Goal: Transaction & Acquisition: Purchase product/service

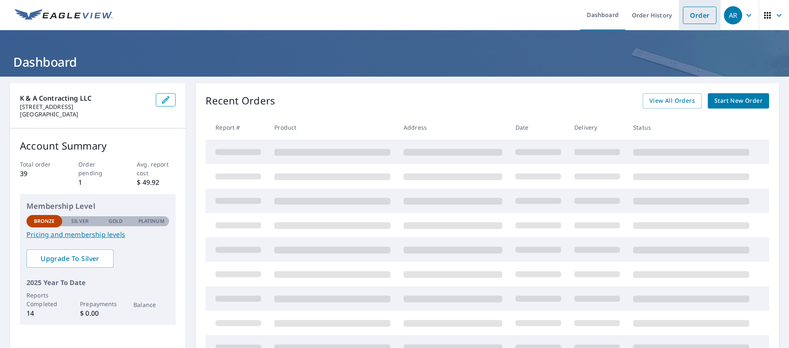
click at [696, 20] on link "Order" at bounding box center [700, 15] width 34 height 17
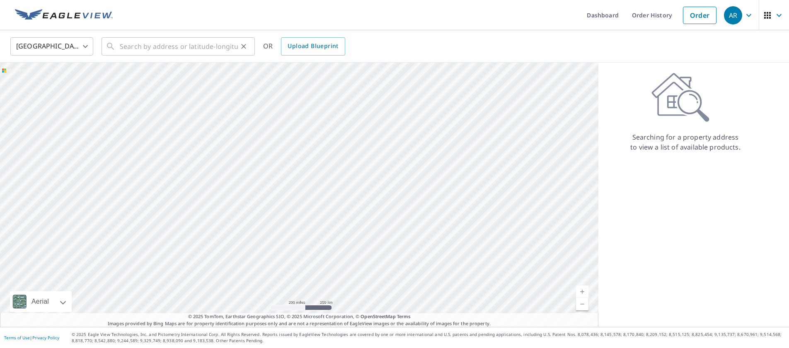
click at [108, 47] on icon at bounding box center [111, 46] width 10 height 10
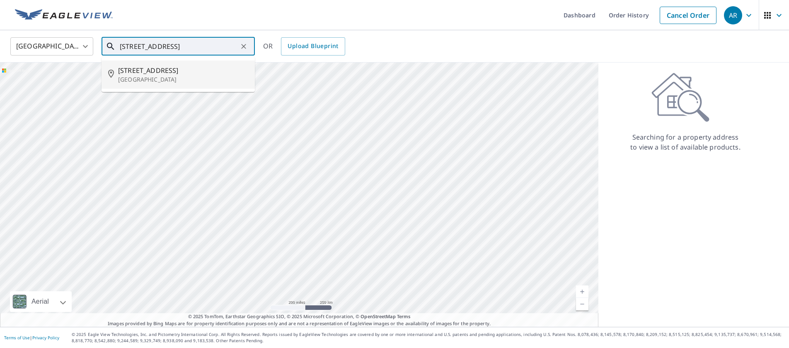
click at [169, 73] on span "[STREET_ADDRESS]" at bounding box center [183, 70] width 130 height 10
type input "[STREET_ADDRESS]"
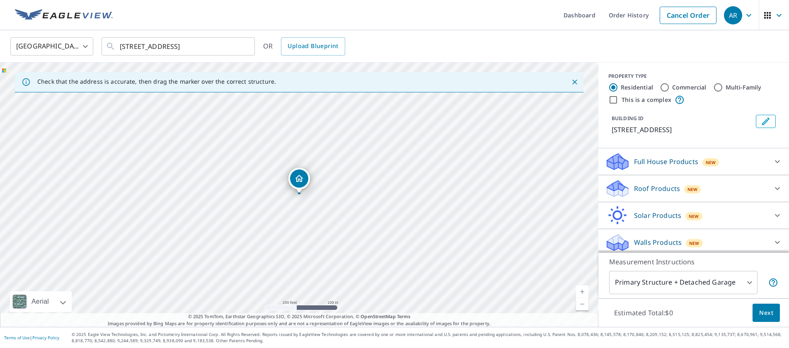
click at [686, 195] on div "Roof Products New" at bounding box center [686, 188] width 162 height 19
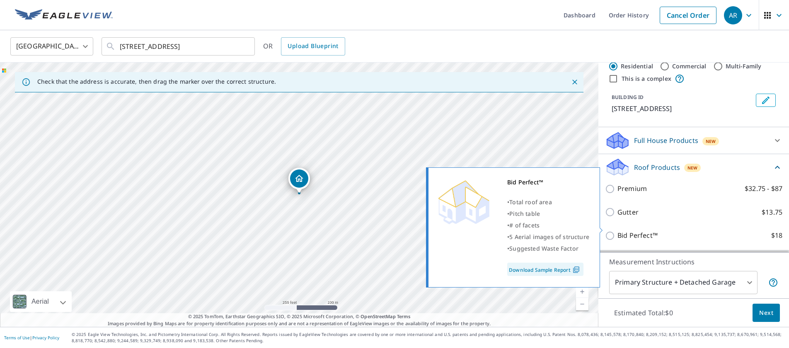
scroll to position [31, 0]
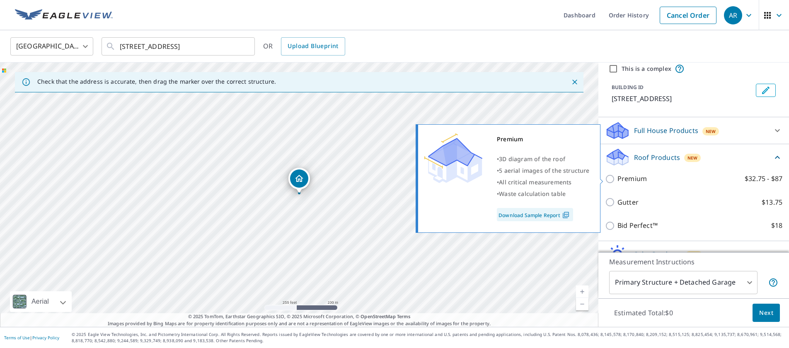
click at [613, 183] on input "Premium $32.75 - $87" at bounding box center [611, 179] width 12 height 10
checkbox input "true"
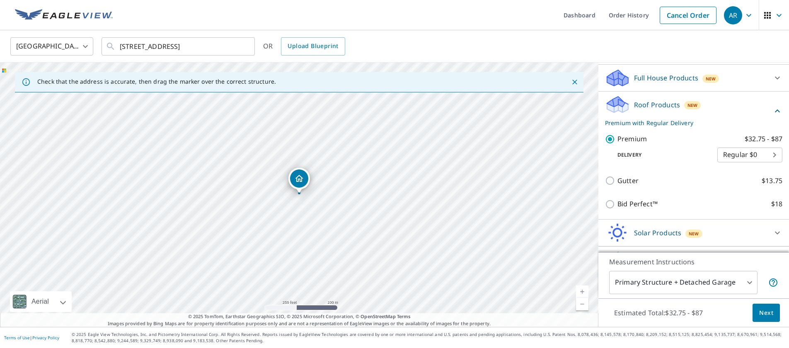
scroll to position [105, 0]
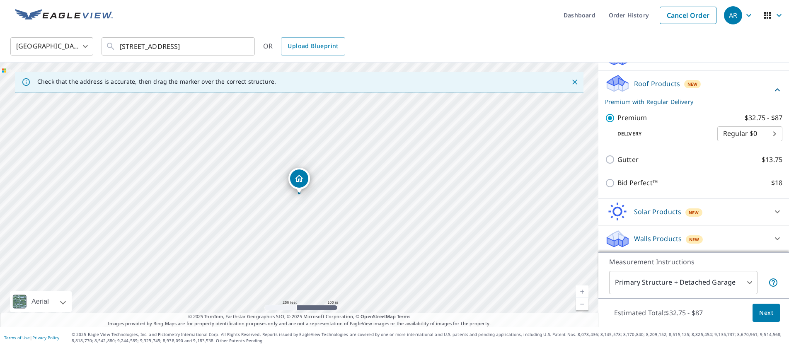
click at [729, 285] on body "AR AR Dashboard Order History Cancel Order AR [GEOGRAPHIC_DATA] [GEOGRAPHIC_DAT…" at bounding box center [394, 174] width 789 height 348
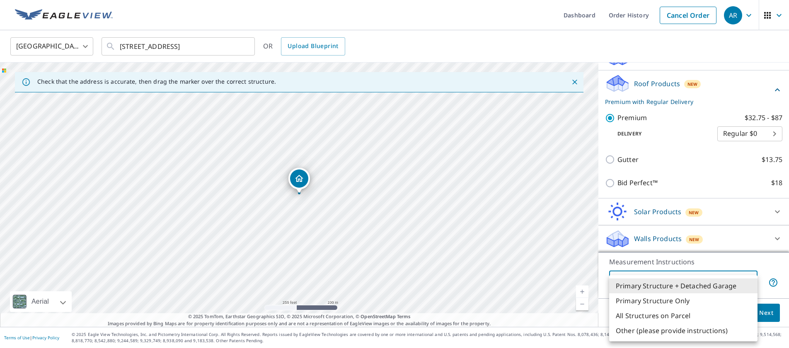
click at [650, 302] on li "Primary Structure Only" at bounding box center [683, 300] width 148 height 15
type input "2"
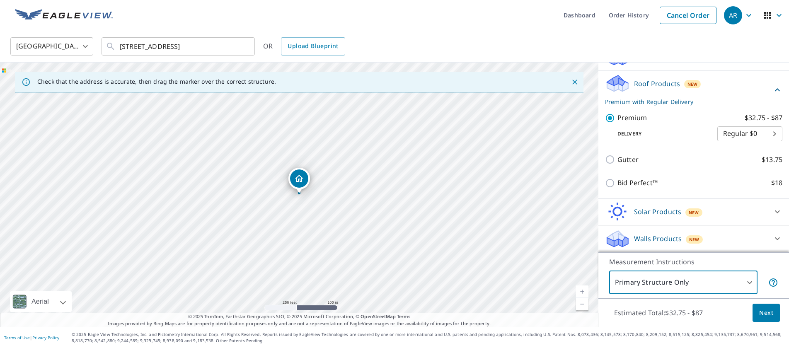
click at [582, 295] on link "Current Level 17, Zoom In" at bounding box center [582, 291] width 12 height 12
click at [582, 295] on link "Current Level 17.853779259148954, Zoom In" at bounding box center [582, 291] width 12 height 12
click at [582, 295] on link "Current Level 18.543900437703343, Zoom In Disabled" at bounding box center [582, 291] width 12 height 12
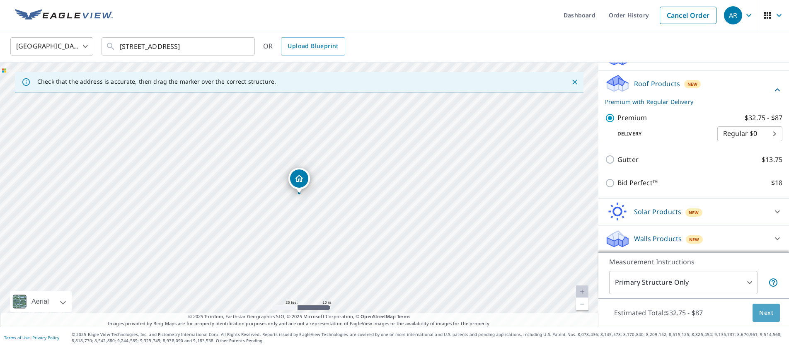
click at [760, 314] on span "Next" at bounding box center [766, 313] width 14 height 10
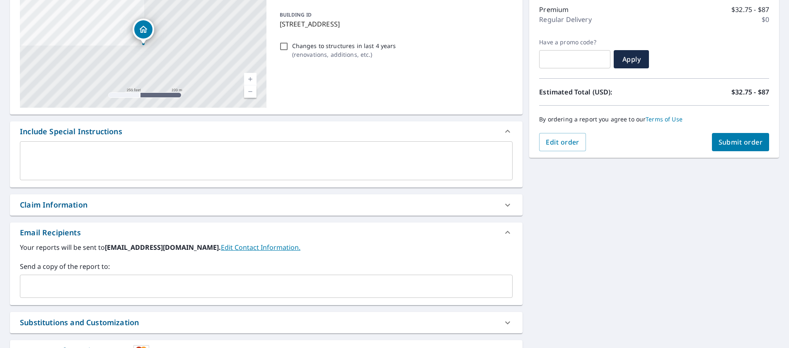
scroll to position [174, 0]
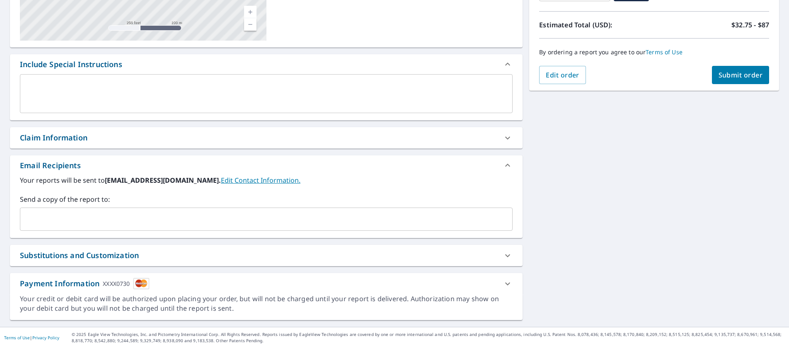
click at [107, 219] on input "text" at bounding box center [260, 219] width 473 height 16
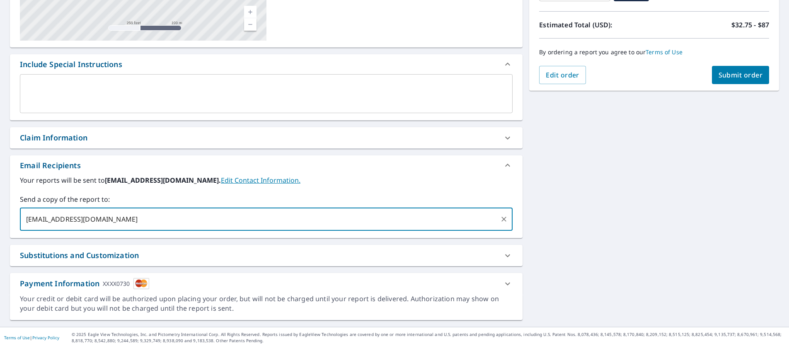
type input "[EMAIL_ADDRESS][DOMAIN_NAME]"
click at [723, 71] on span "Submit order" at bounding box center [740, 74] width 44 height 9
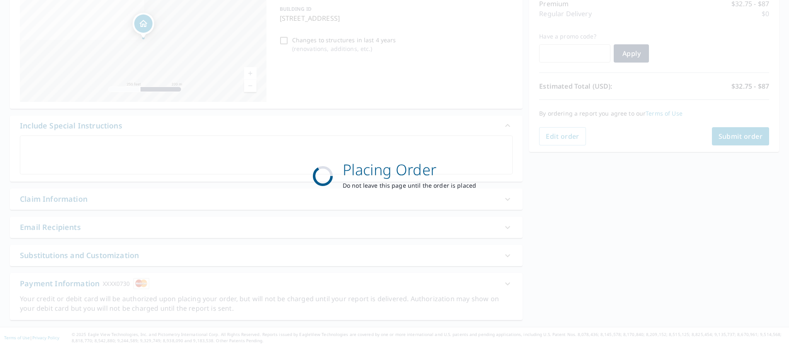
scroll to position [112, 0]
